Goal: Navigation & Orientation: Go to known website

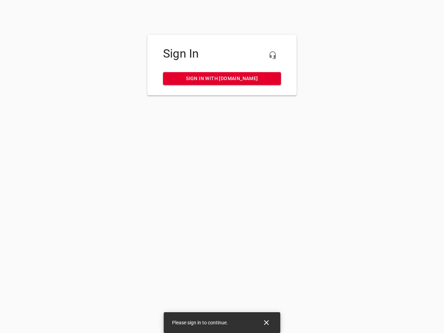
click at [272, 55] on icon "button" at bounding box center [272, 55] width 8 height 8
click at [266, 322] on icon "Close" at bounding box center [266, 322] width 5 height 5
